Goal: Task Accomplishment & Management: Complete application form

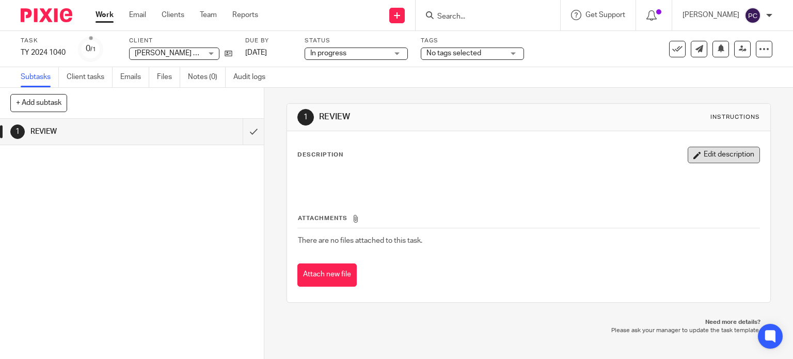
click at [688, 153] on button "Edit description" at bounding box center [724, 155] width 72 height 17
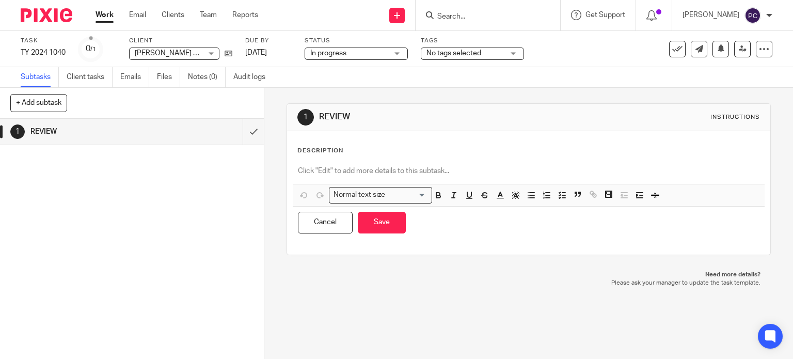
click at [359, 171] on p at bounding box center [529, 171] width 462 height 10
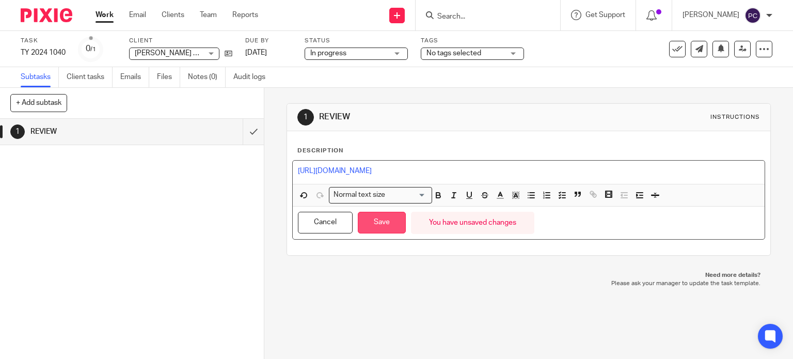
click at [368, 224] on button "Save" at bounding box center [382, 223] width 48 height 22
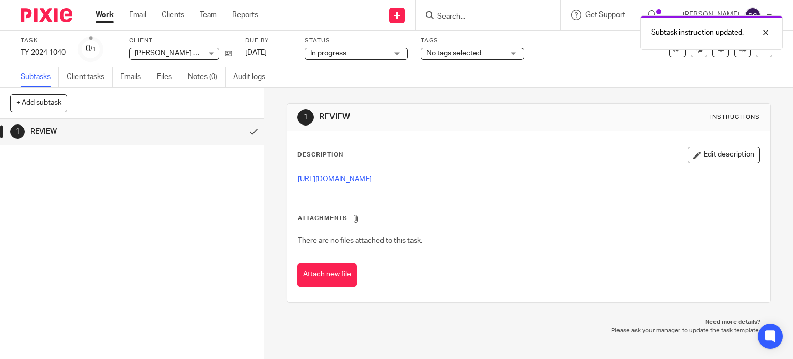
click at [103, 17] on link "Work" at bounding box center [105, 15] width 18 height 10
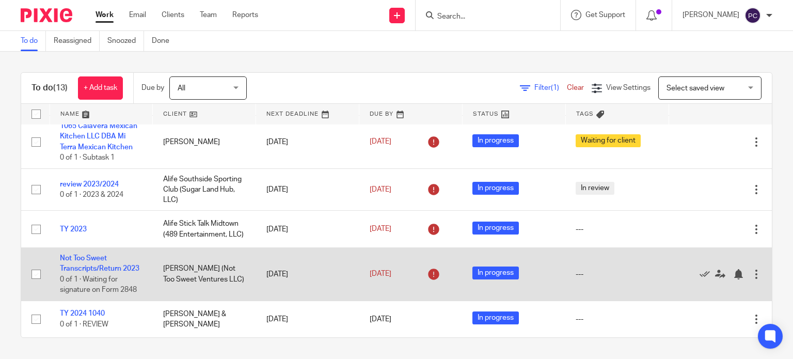
scroll to position [349, 0]
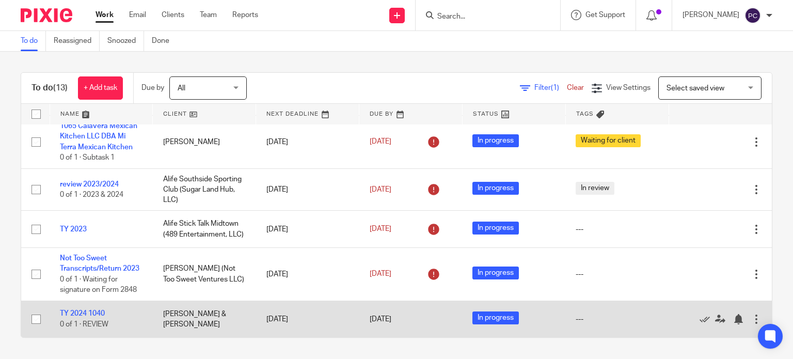
click at [751, 314] on div at bounding box center [756, 319] width 10 height 10
click at [37, 321] on input "checkbox" at bounding box center [36, 319] width 20 height 20
checkbox input "true"
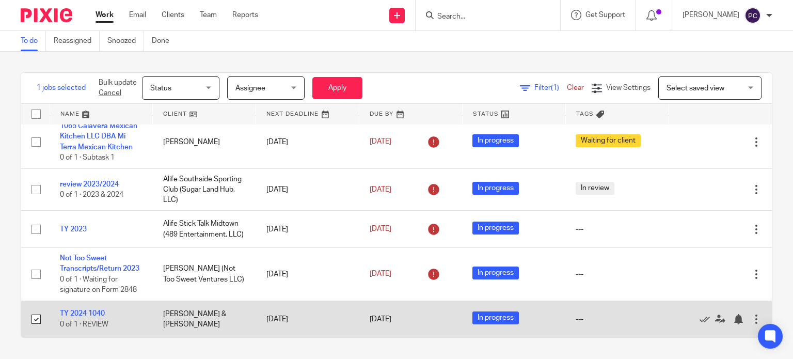
click at [751, 318] on div at bounding box center [756, 319] width 10 height 10
click at [715, 322] on icon at bounding box center [720, 319] width 10 height 10
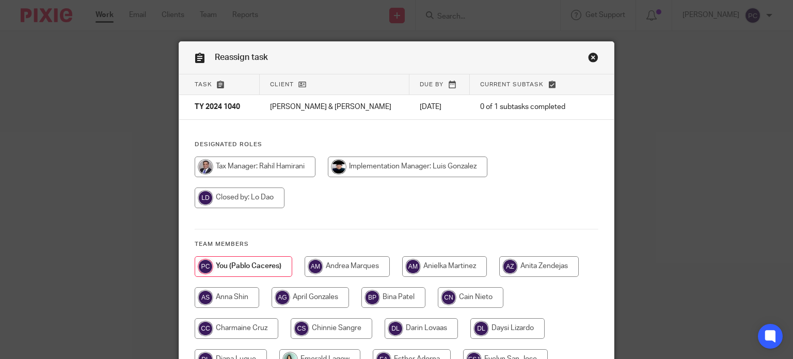
click at [261, 171] on input "radio" at bounding box center [255, 166] width 121 height 21
radio input "true"
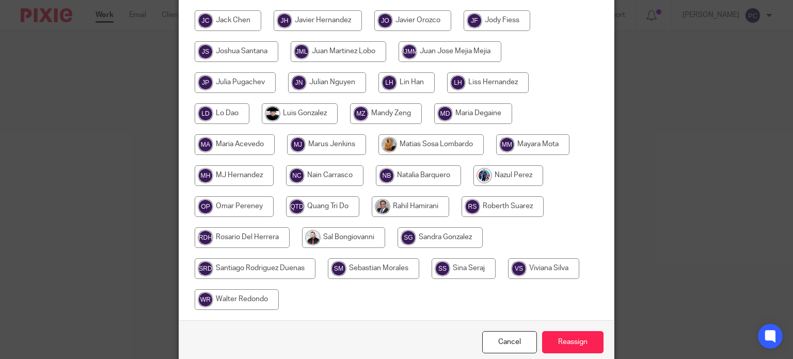
scroll to position [446, 0]
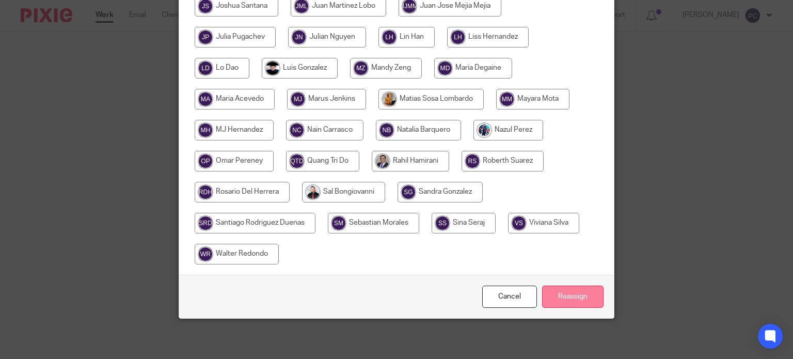
click at [558, 291] on input "Reassign" at bounding box center [572, 297] width 61 height 22
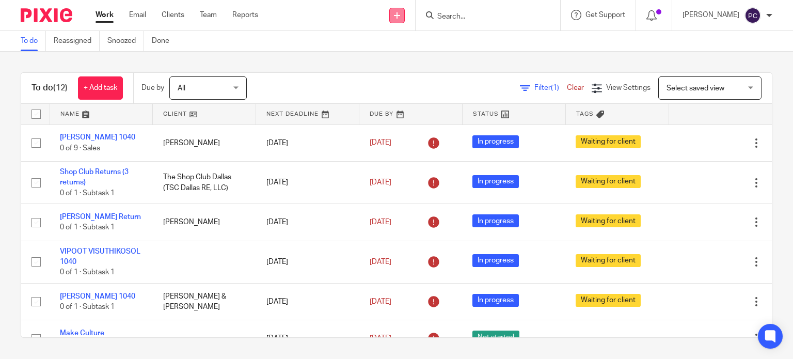
click at [402, 16] on link at bounding box center [396, 15] width 15 height 15
click at [403, 61] on link "Create task" at bounding box center [407, 63] width 72 height 15
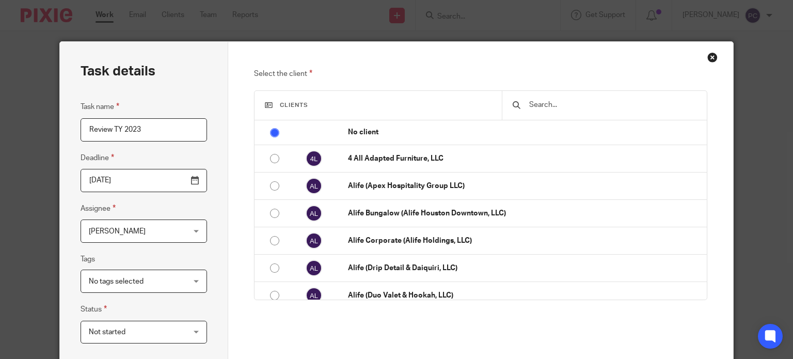
type input "Review TY 2023"
click at [637, 103] on input "text" at bounding box center [612, 104] width 168 height 11
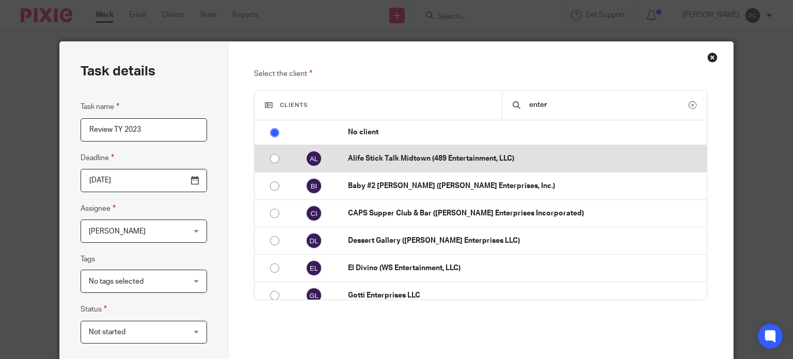
type input "enter"
click at [270, 156] on input "radio" at bounding box center [275, 159] width 20 height 20
radio input "false"
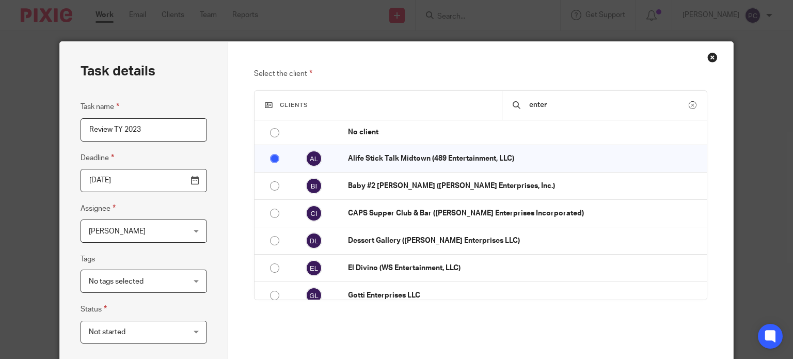
click at [130, 238] on span "[PERSON_NAME]" at bounding box center [136, 231] width 94 height 22
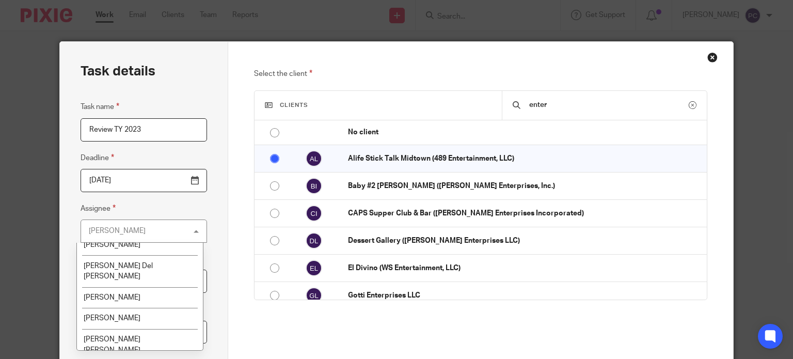
scroll to position [973, 0]
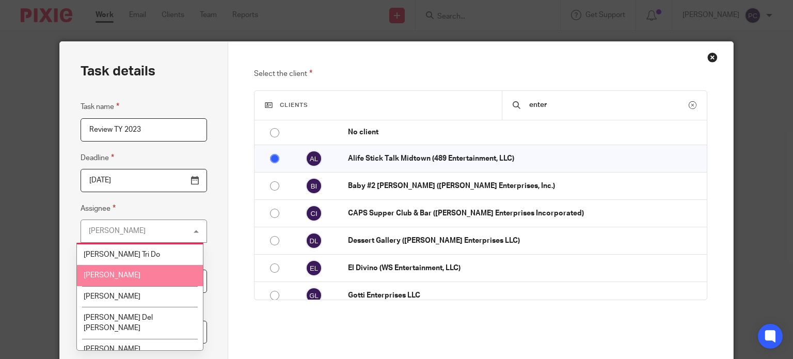
click at [118, 265] on li "[PERSON_NAME]" at bounding box center [139, 275] width 125 height 21
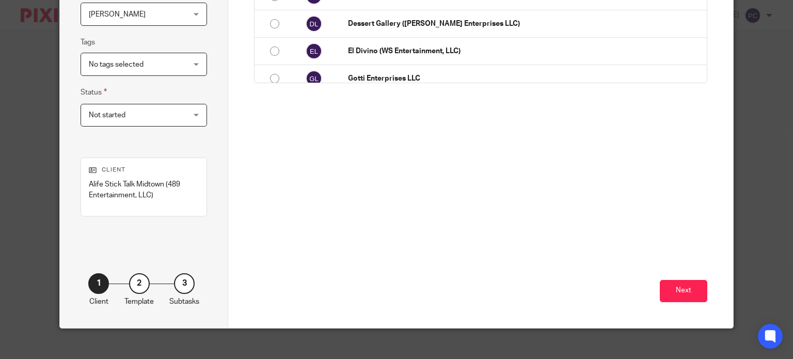
scroll to position [227, 0]
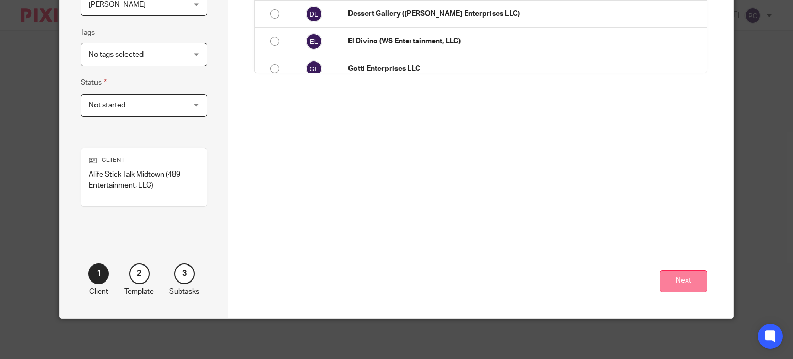
click at [695, 278] on button "Next" at bounding box center [684, 281] width 48 height 22
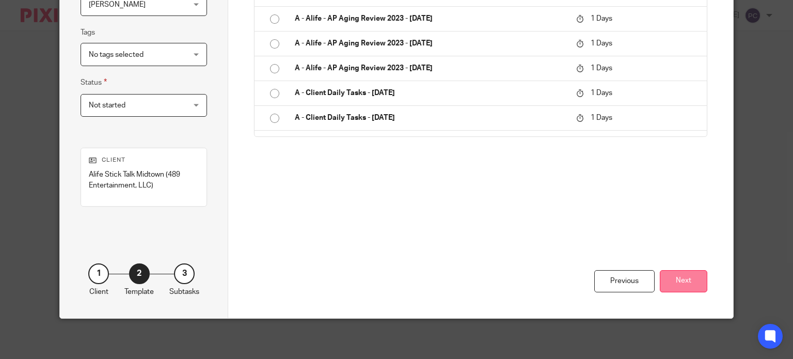
click at [693, 276] on button "Next" at bounding box center [684, 281] width 48 height 22
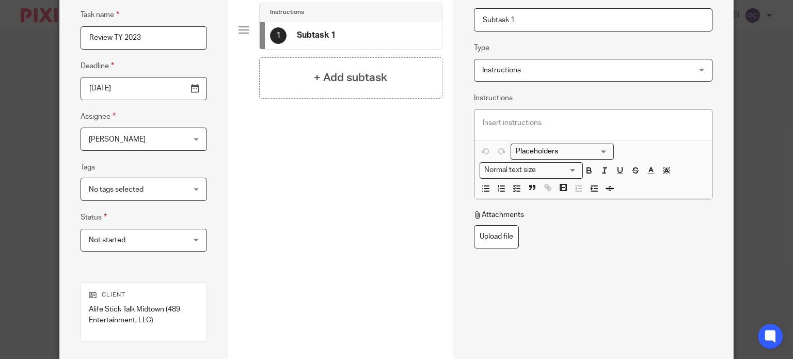
scroll to position [72, 0]
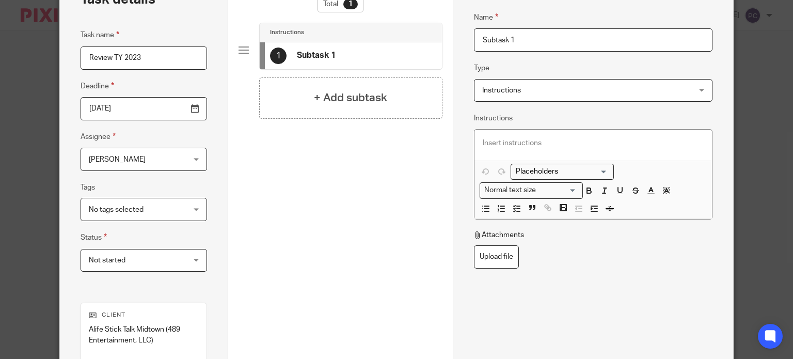
click at [503, 143] on p at bounding box center [593, 143] width 221 height 10
click at [520, 139] on p at bounding box center [593, 143] width 221 height 10
drag, startPoint x: 512, startPoint y: 41, endPoint x: 449, endPoint y: 43, distance: 63.6
click at [453, 43] on div "Name Subtask 1 Type Instructions Instructions Instructions Document signing - r…" at bounding box center [593, 221] width 280 height 503
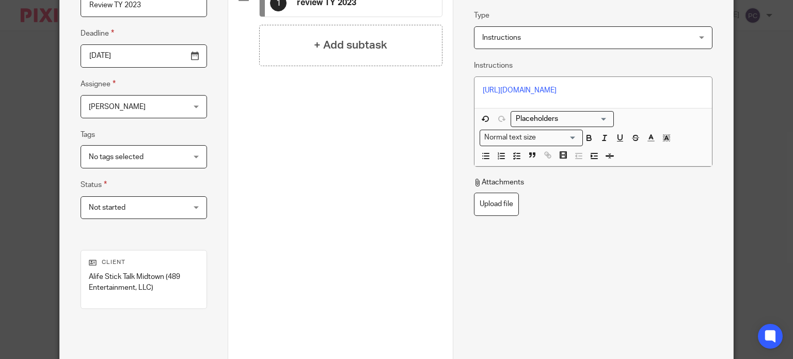
scroll to position [227, 0]
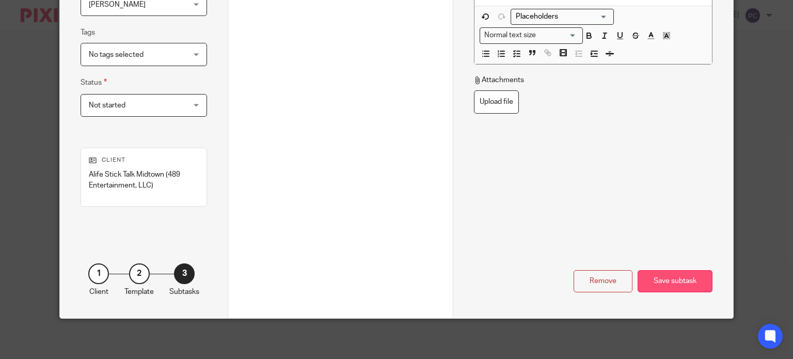
type input "review TY 2023"
click at [662, 277] on div "Save subtask" at bounding box center [675, 281] width 75 height 22
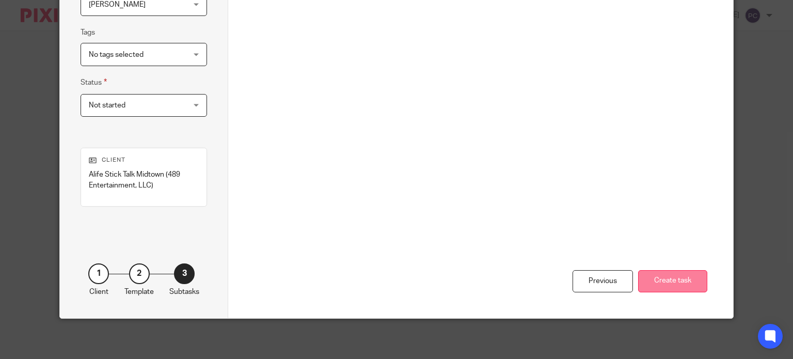
click at [681, 284] on button "Create task" at bounding box center [672, 281] width 69 height 22
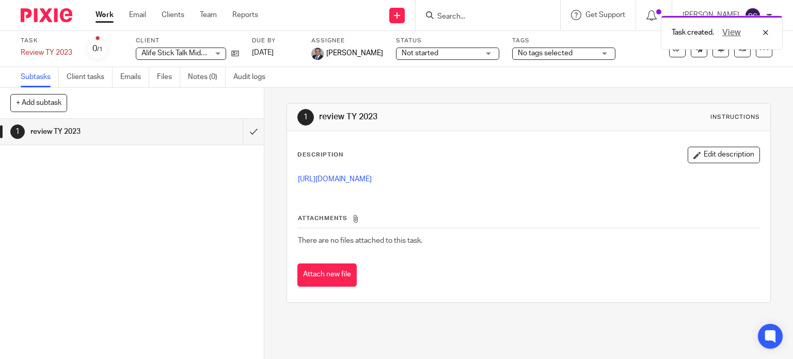
click at [409, 11] on div "Task created. View" at bounding box center [590, 29] width 386 height 39
click at [100, 19] on link "Work" at bounding box center [105, 15] width 18 height 10
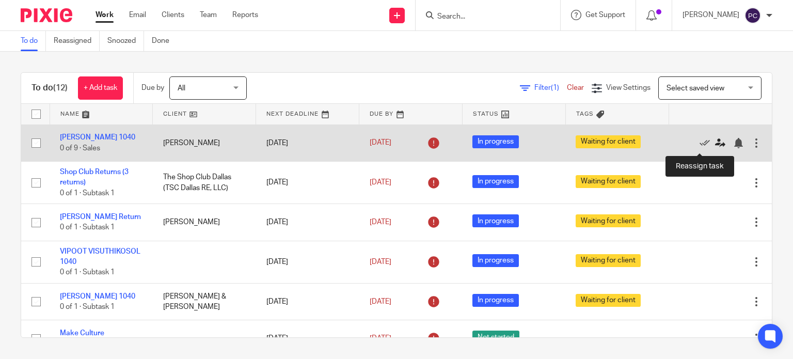
click at [715, 144] on icon at bounding box center [720, 143] width 10 height 10
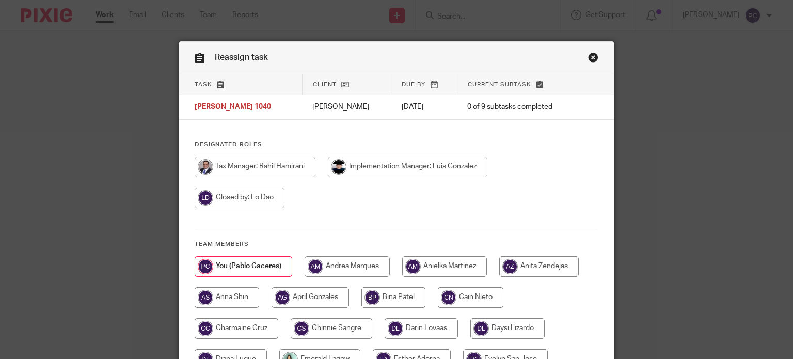
click at [235, 169] on input "radio" at bounding box center [255, 166] width 121 height 21
radio input "true"
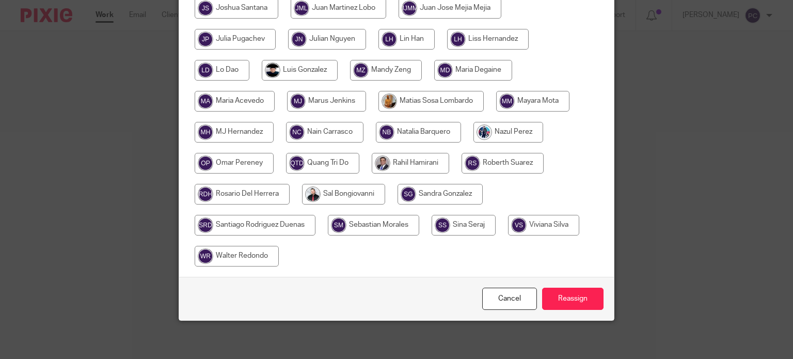
scroll to position [446, 0]
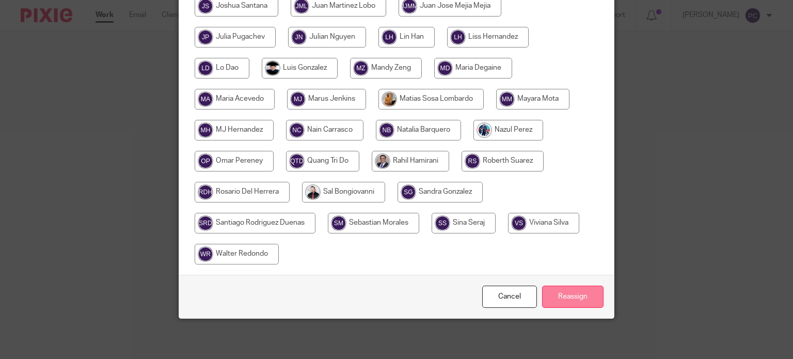
click at [556, 292] on input "Reassign" at bounding box center [572, 297] width 61 height 22
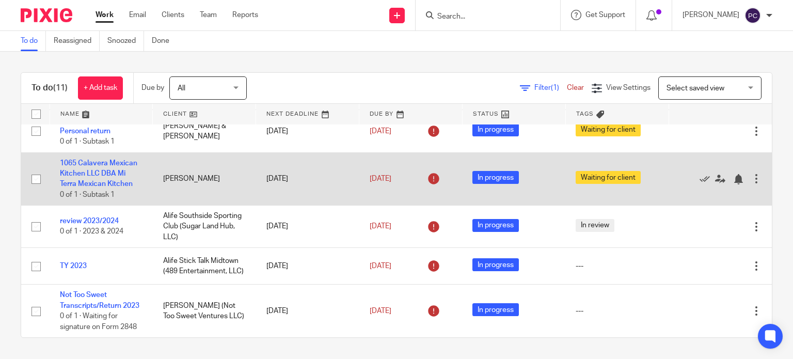
scroll to position [270, 0]
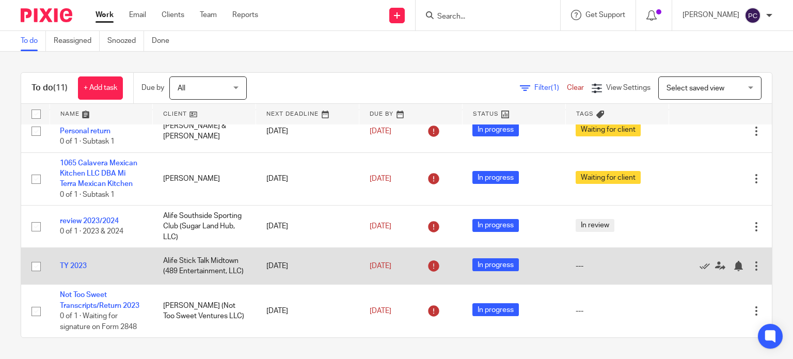
click at [37, 257] on input "checkbox" at bounding box center [36, 267] width 20 height 20
checkbox input "true"
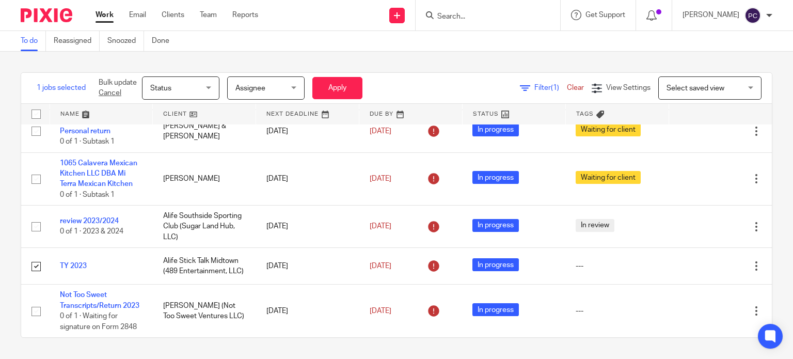
click at [163, 88] on span "Status" at bounding box center [160, 88] width 21 height 7
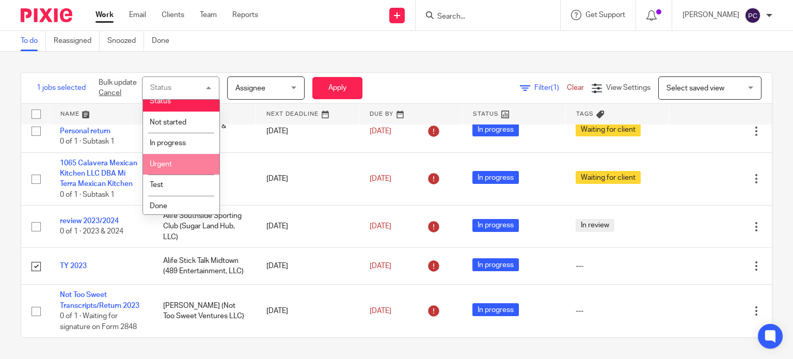
scroll to position [12, 0]
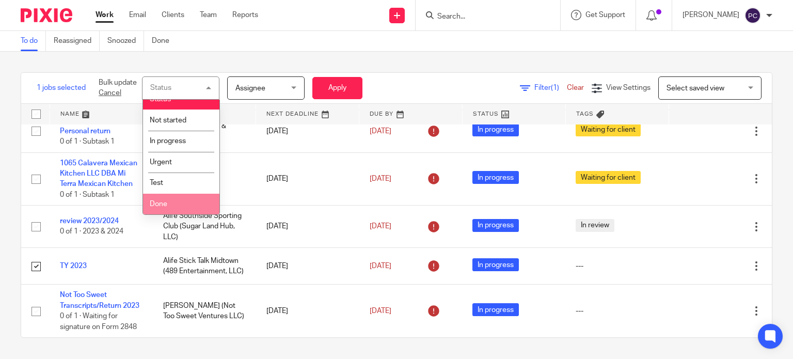
click at [157, 198] on li "Done" at bounding box center [181, 204] width 76 height 21
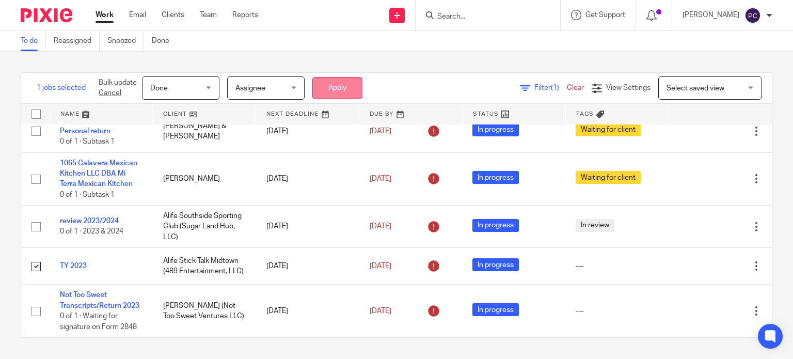
click at [352, 88] on button "Apply" at bounding box center [337, 88] width 50 height 22
